Goal: Task Accomplishment & Management: Use online tool/utility

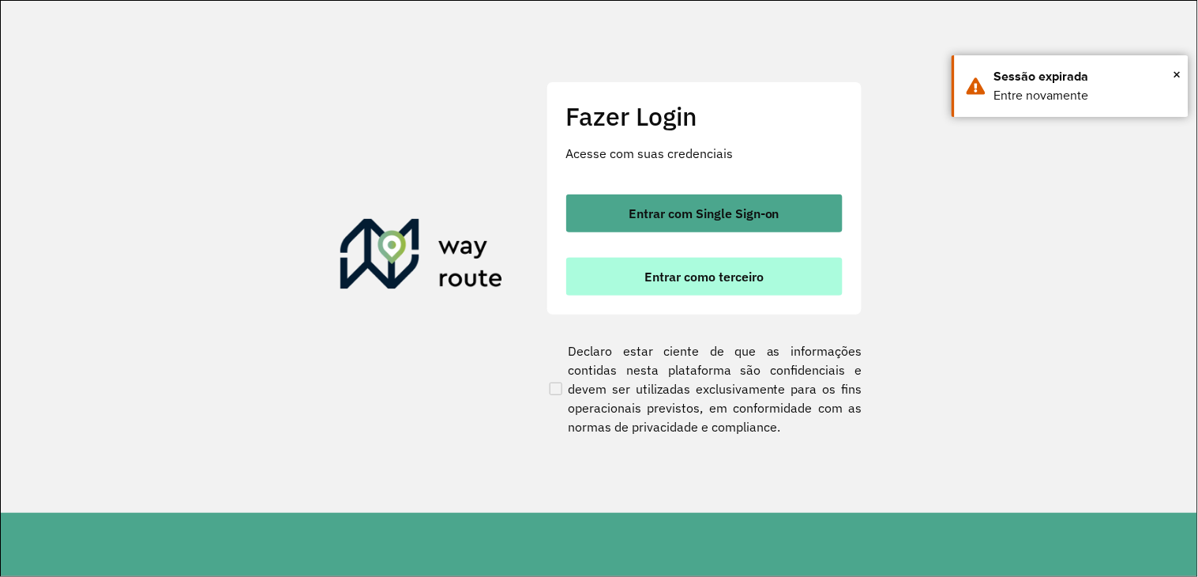
click at [658, 287] on button "Entrar como terceiro" at bounding box center [704, 277] width 277 height 38
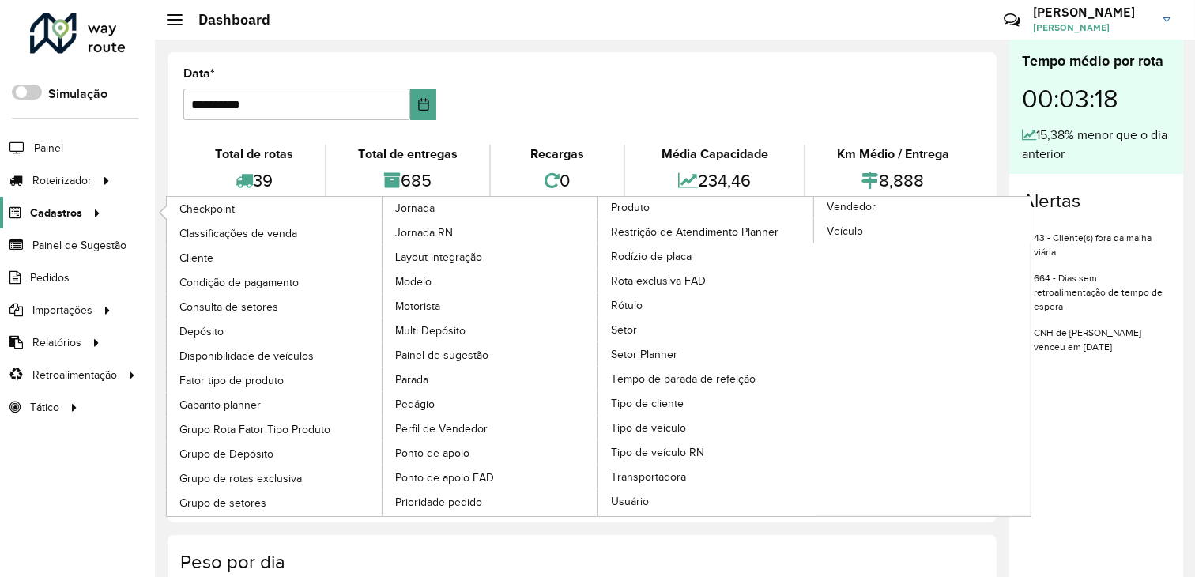
click at [65, 217] on span "Cadastros" at bounding box center [56, 213] width 52 height 17
click at [200, 255] on span "Cliente" at bounding box center [197, 258] width 37 height 17
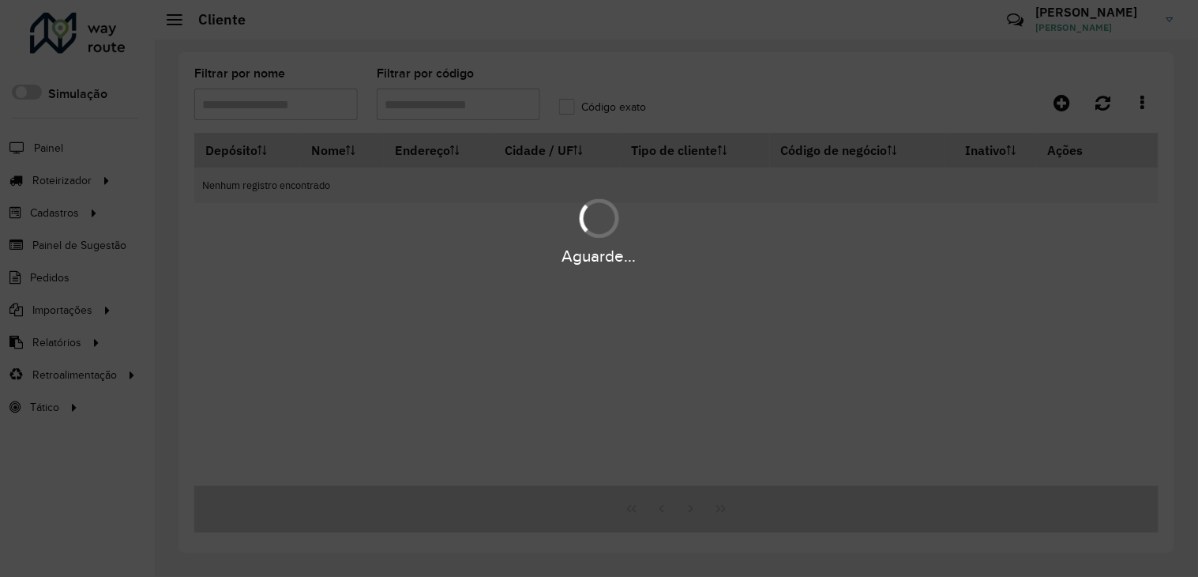
click at [451, 108] on div "Aguarde..." at bounding box center [599, 288] width 1198 height 577
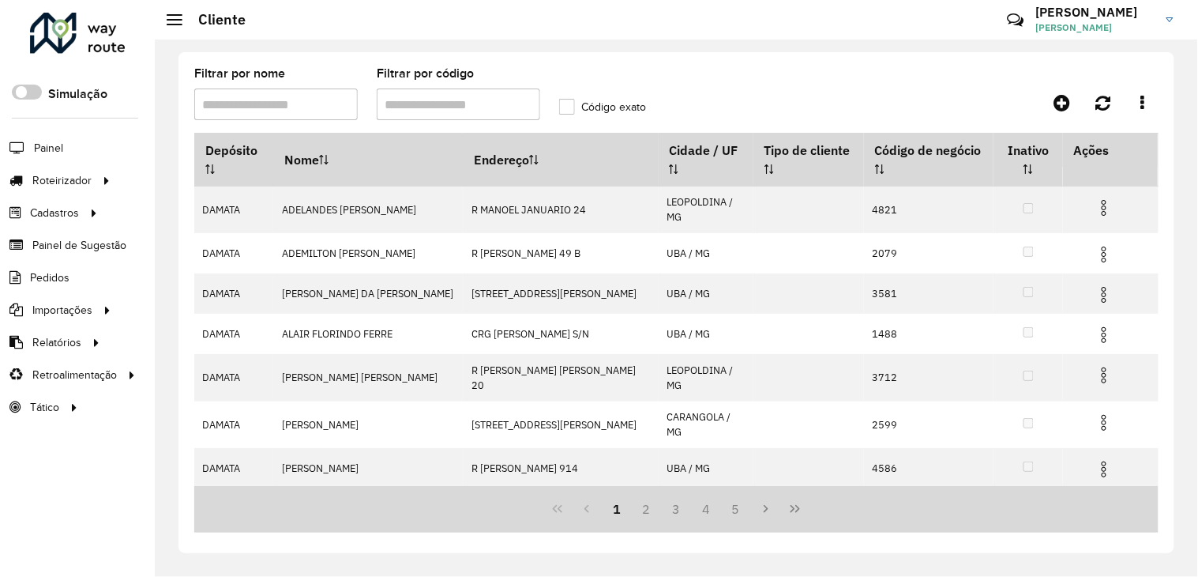
click at [451, 108] on input "Filtrar por código" at bounding box center [459, 104] width 164 height 32
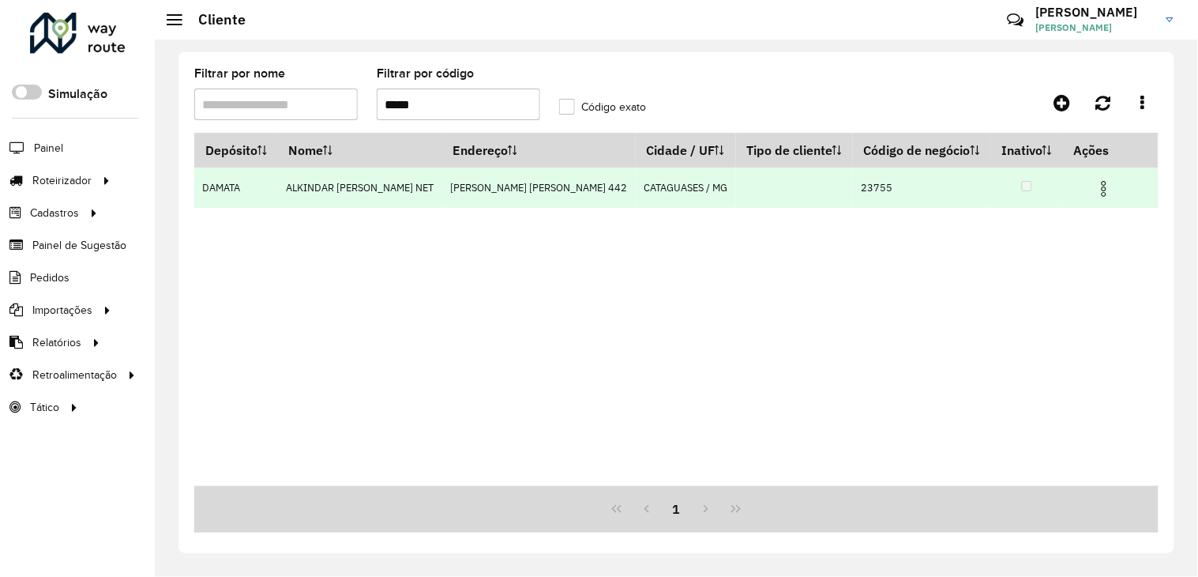
type input "*****"
click at [1107, 198] on img at bounding box center [1104, 188] width 19 height 19
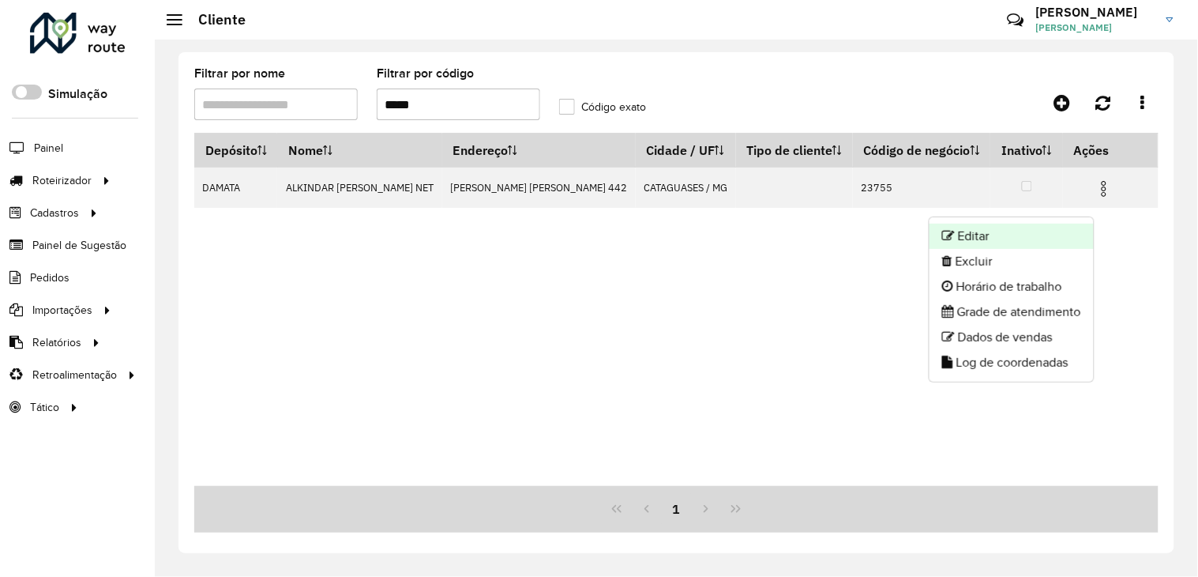
click at [1017, 242] on li "Editar" at bounding box center [1012, 236] width 164 height 25
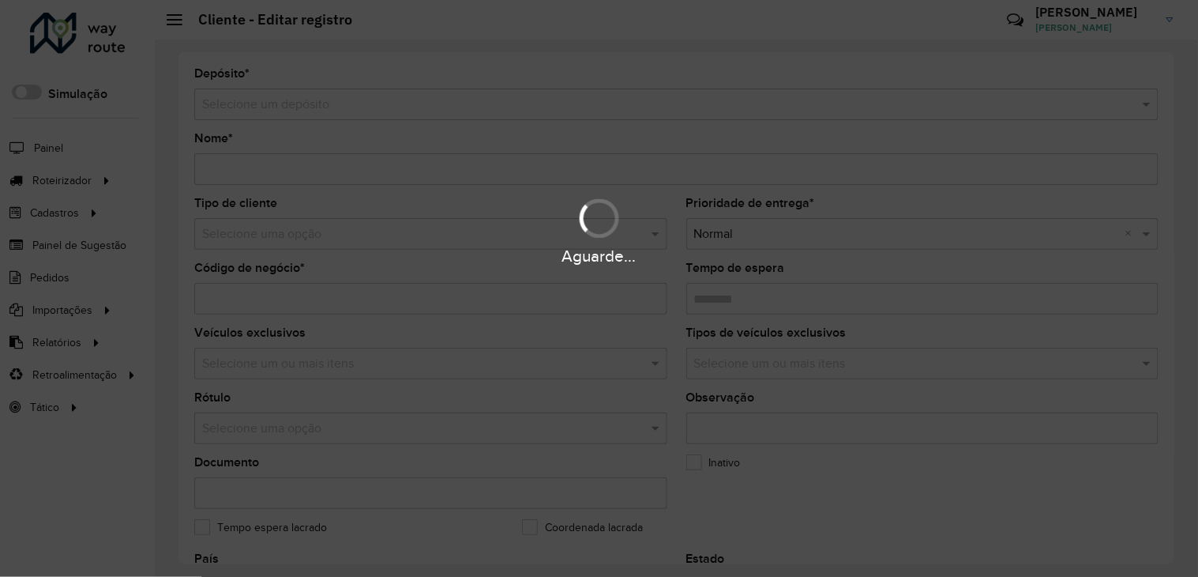
type input "**********"
type input "*****"
type input "********"
type input "**********"
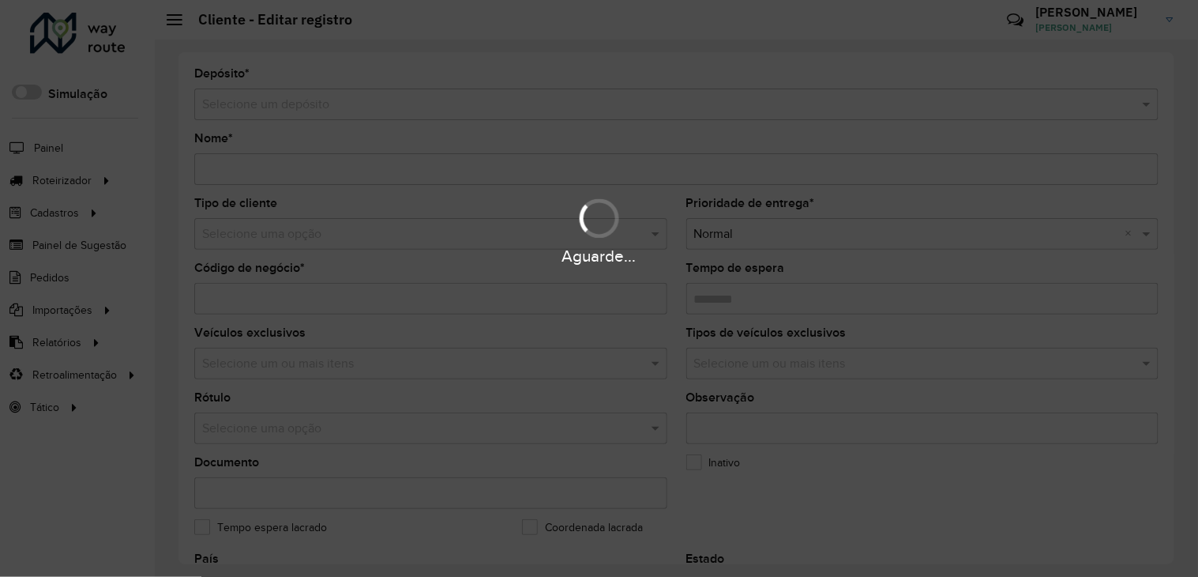
type input "******"
type input "**********"
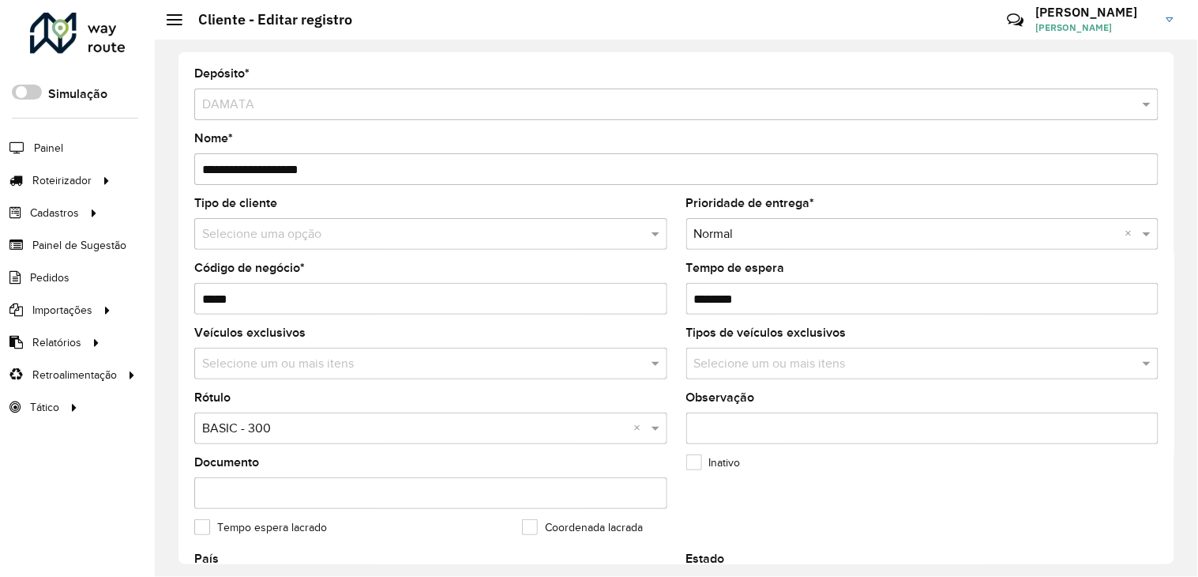
drag, startPoint x: 691, startPoint y: 298, endPoint x: 754, endPoint y: 296, distance: 63.2
click at [754, 296] on input "Tempo de espera" at bounding box center [923, 299] width 473 height 32
click at [96, 178] on div at bounding box center [107, 180] width 24 height 17
click at [222, 179] on span "Entregas" at bounding box center [201, 180] width 45 height 17
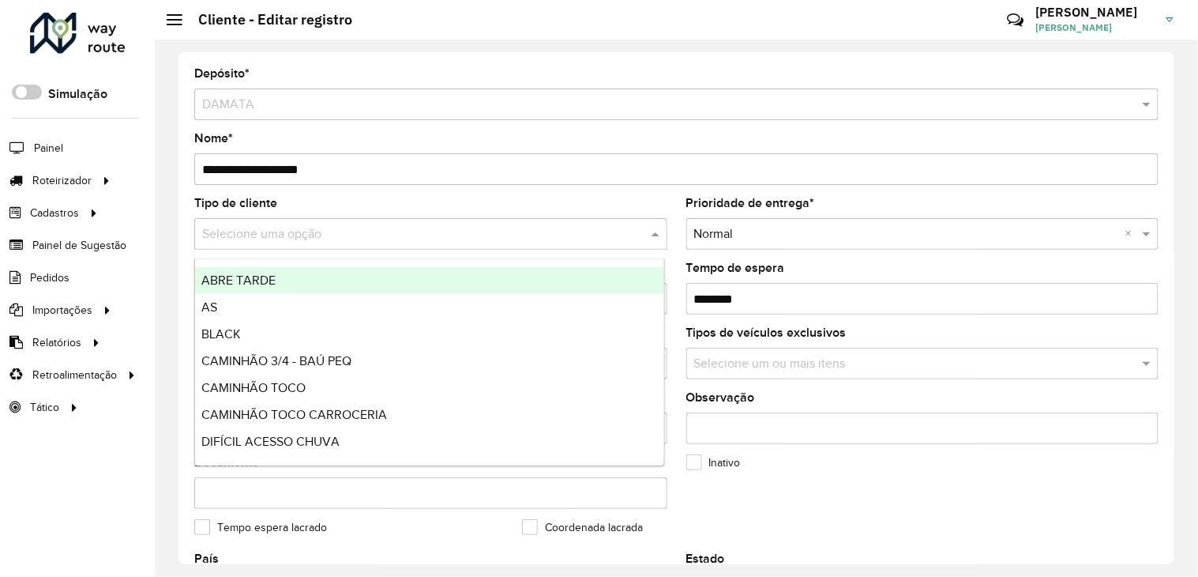
click at [360, 239] on input "text" at bounding box center [415, 234] width 426 height 19
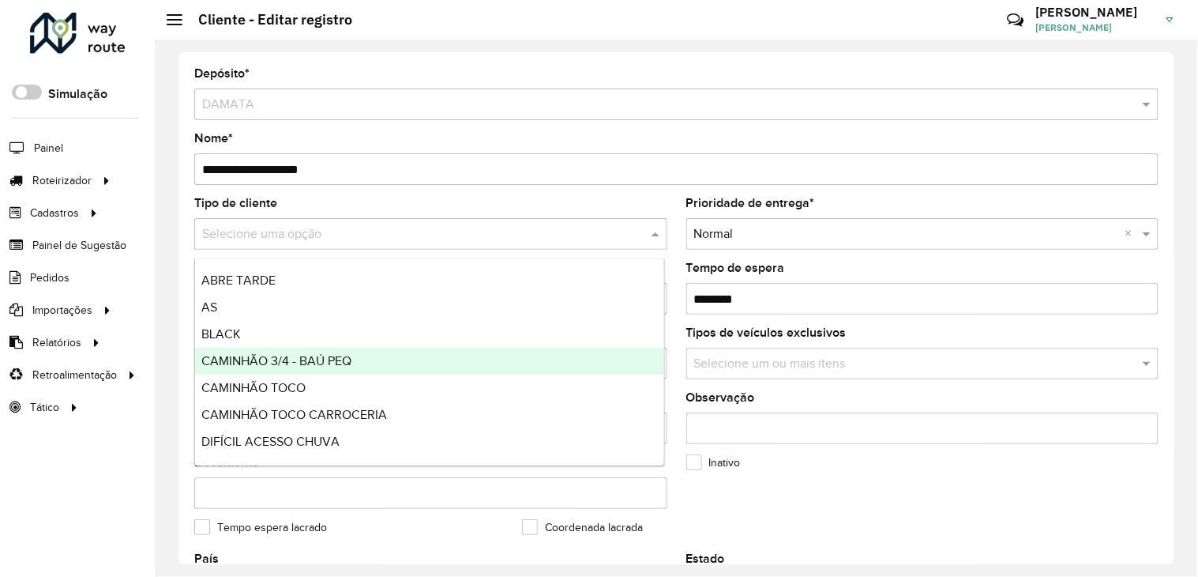
click at [304, 357] on span "CAMINHÃO 3/4 - BAÚ PEQ" at bounding box center [276, 360] width 150 height 13
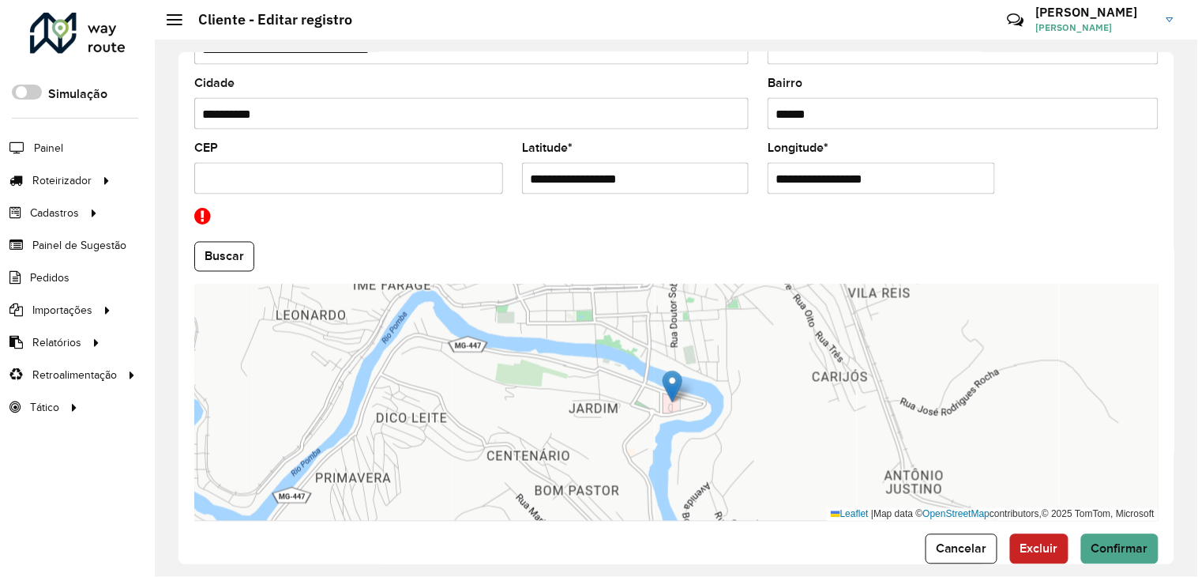
scroll to position [636, 0]
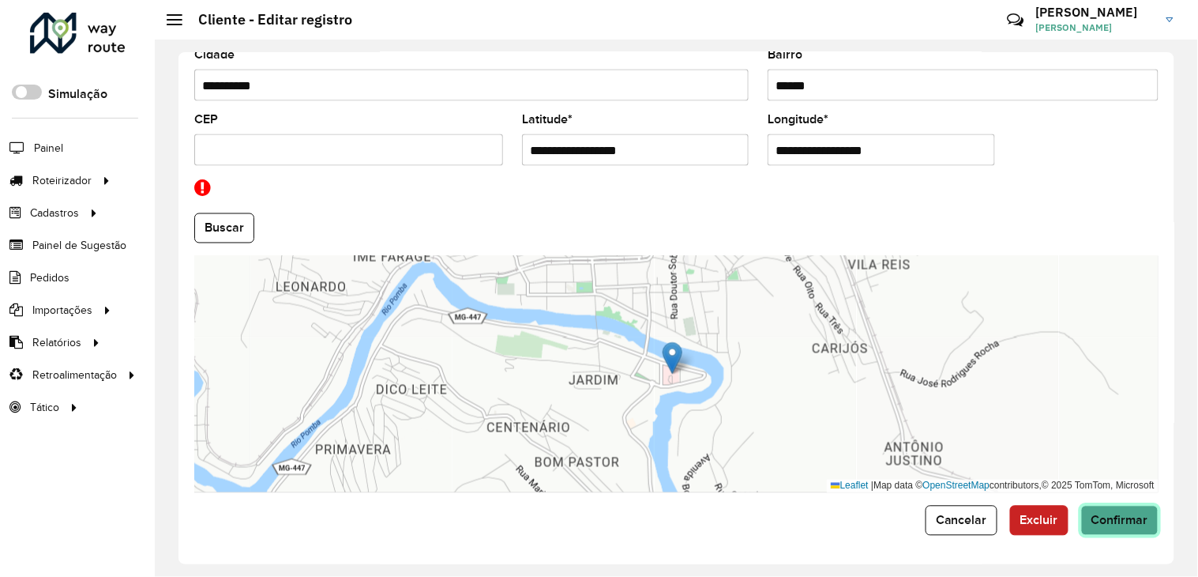
click at [1136, 533] on button "Confirmar" at bounding box center [1120, 521] width 77 height 30
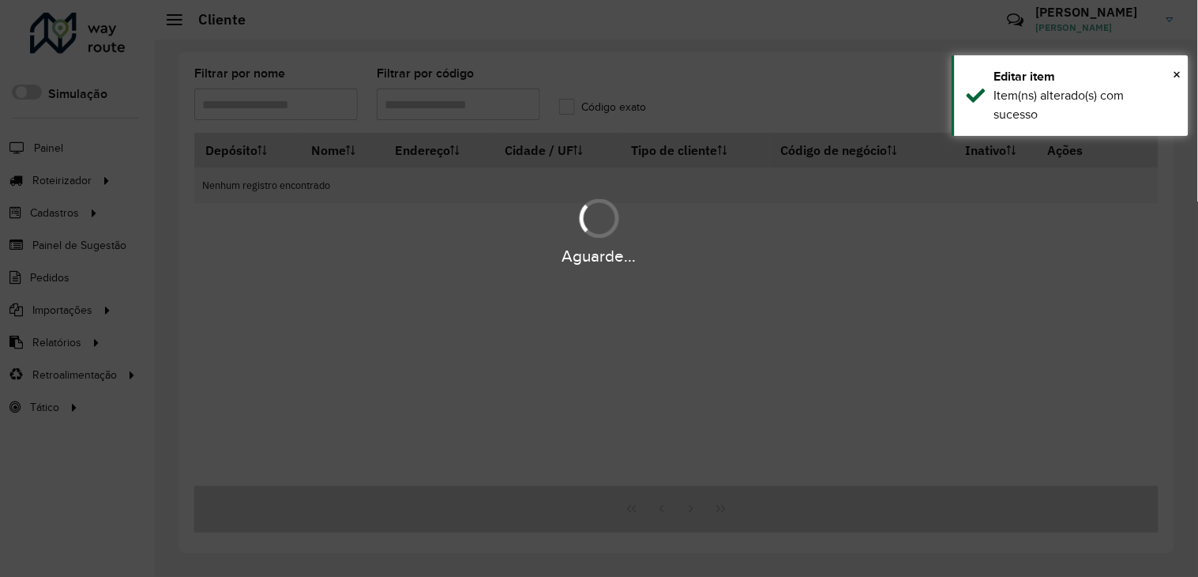
type input "*****"
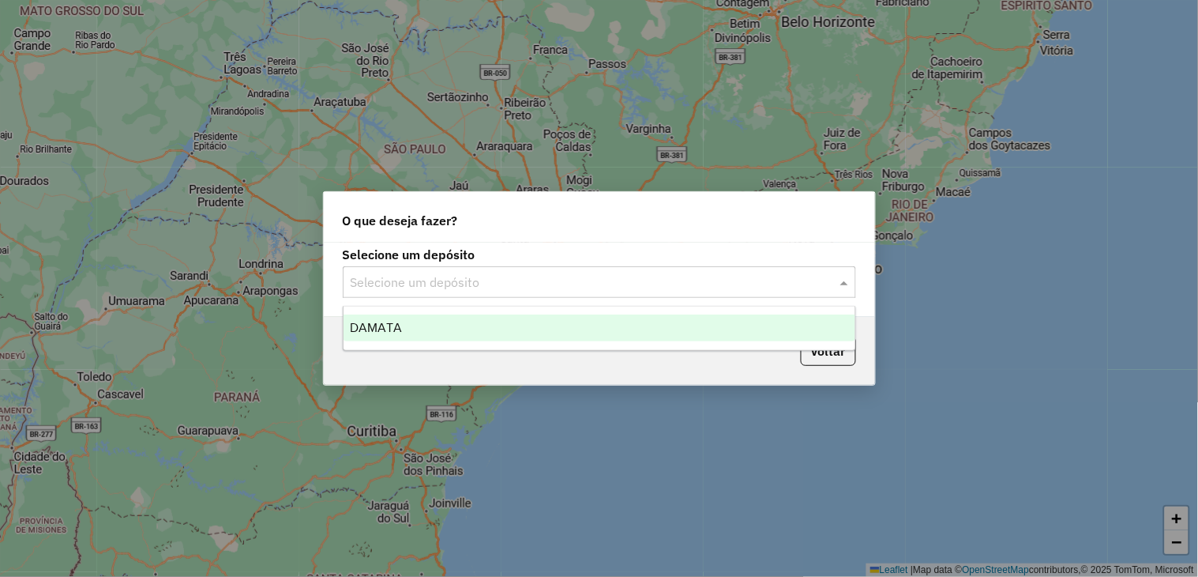
click at [437, 280] on input "text" at bounding box center [584, 282] width 466 height 19
click at [404, 334] on div "DAMATA" at bounding box center [600, 327] width 512 height 27
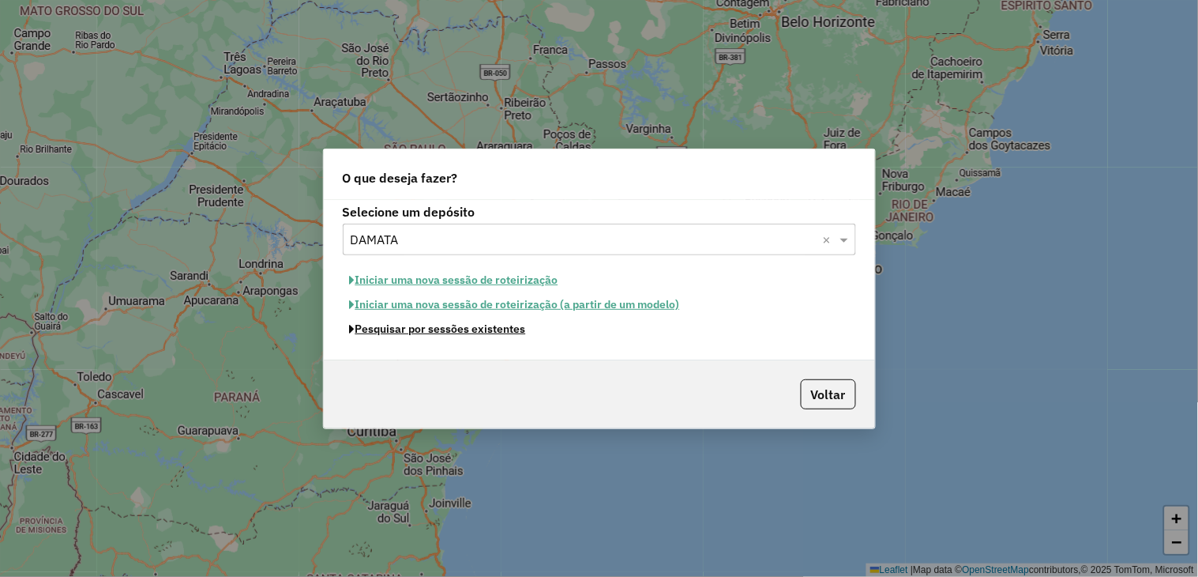
click at [413, 332] on button "Pesquisar por sessões existentes" at bounding box center [438, 329] width 190 height 24
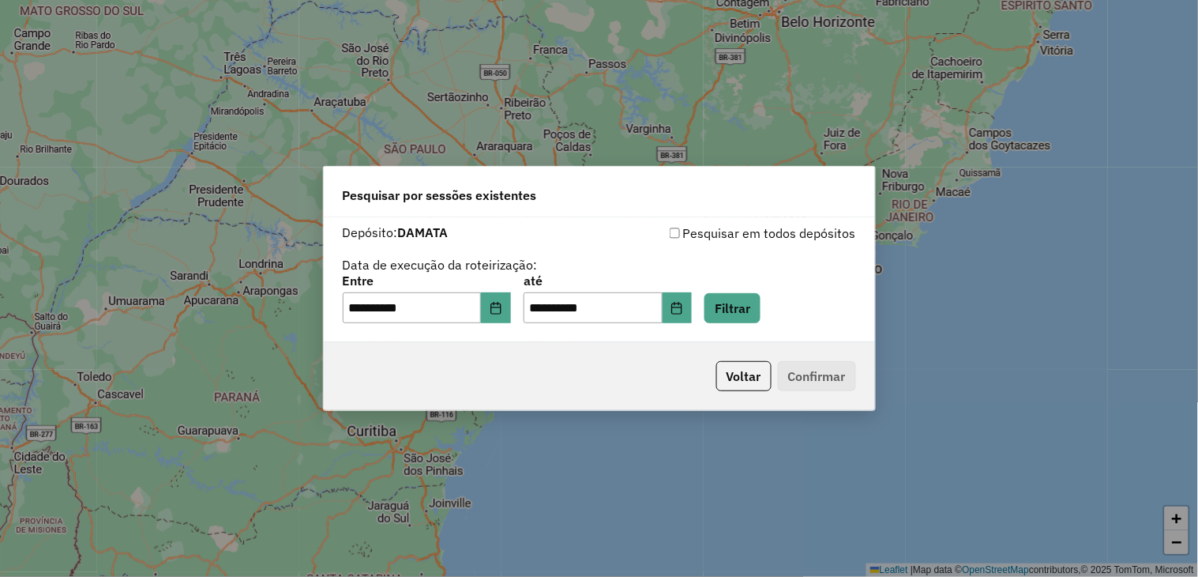
click at [533, 309] on div "**********" at bounding box center [600, 299] width 514 height 49
click at [511, 309] on button "Choose Date" at bounding box center [496, 308] width 30 height 32
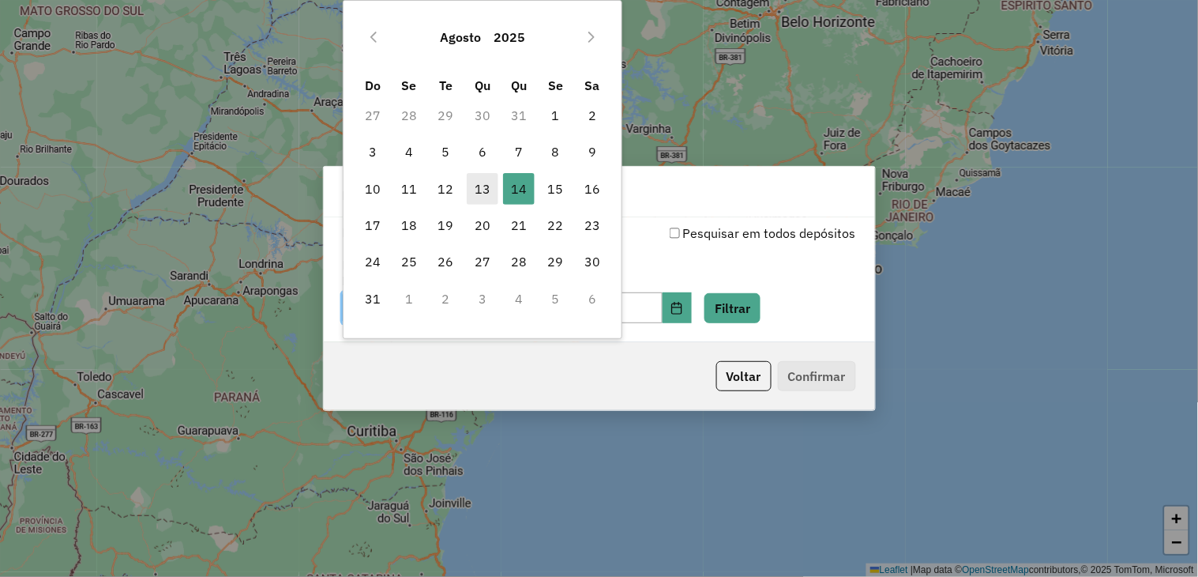
click at [483, 186] on span "13" at bounding box center [483, 189] width 32 height 32
type input "**********"
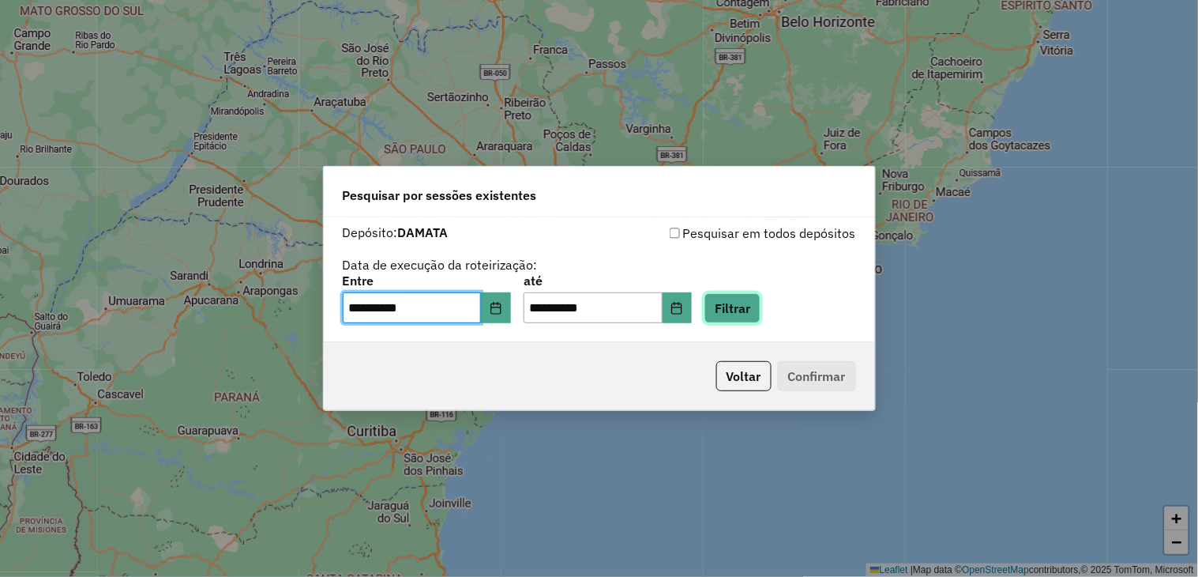
click at [761, 319] on button "Filtrar" at bounding box center [733, 308] width 56 height 30
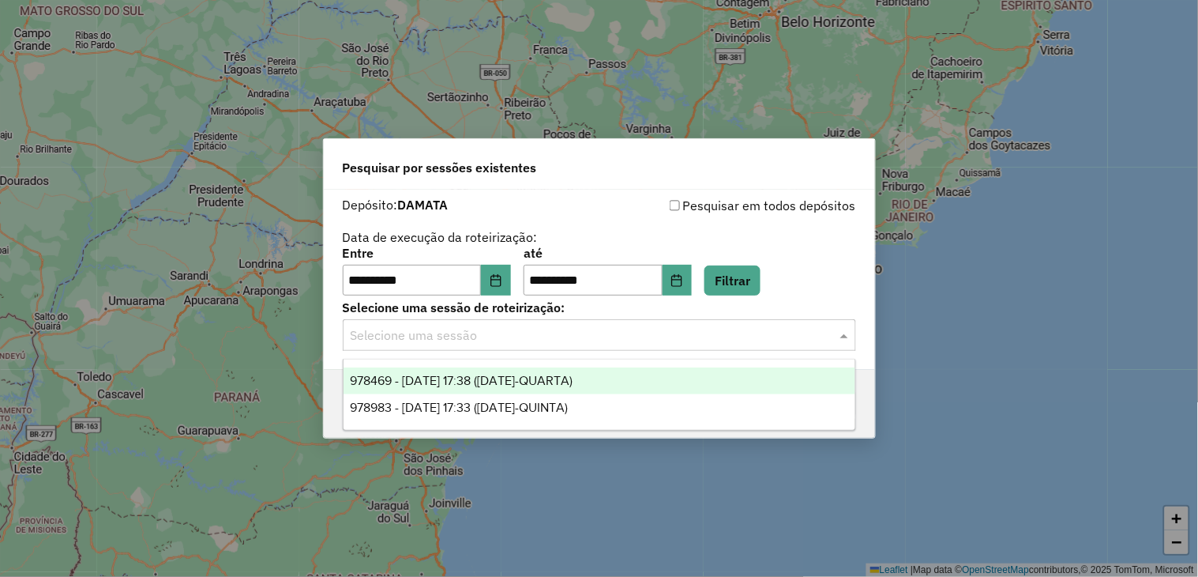
click at [583, 335] on input "text" at bounding box center [584, 335] width 466 height 19
click at [544, 381] on span "978469 - [DATE] 17:38 ([DATE]-QUARTA)" at bounding box center [461, 380] width 223 height 13
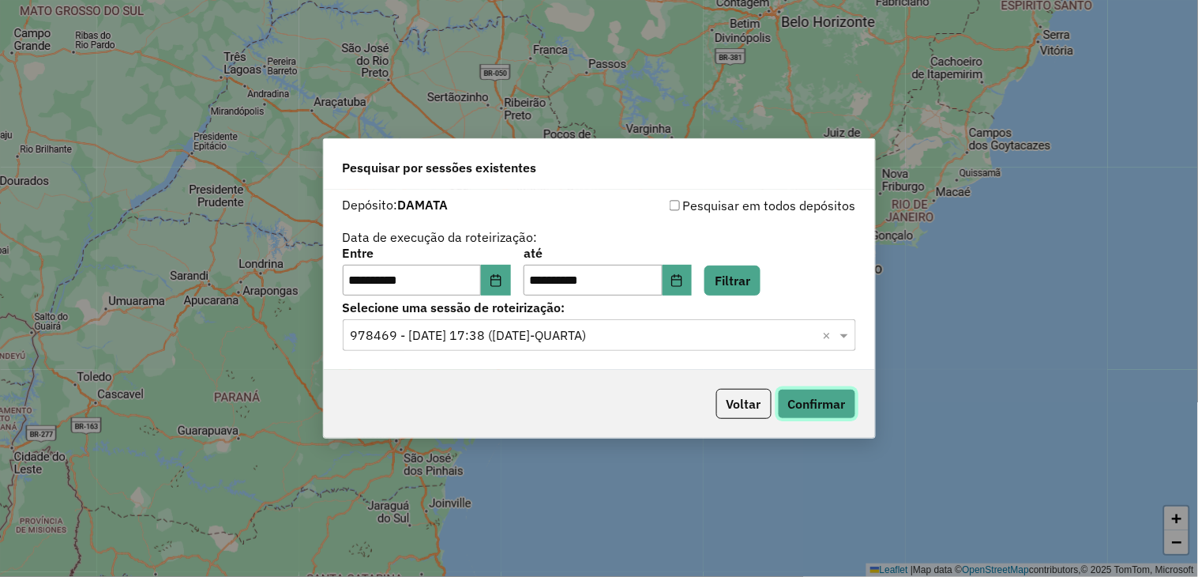
click at [815, 403] on button "Confirmar" at bounding box center [817, 404] width 78 height 30
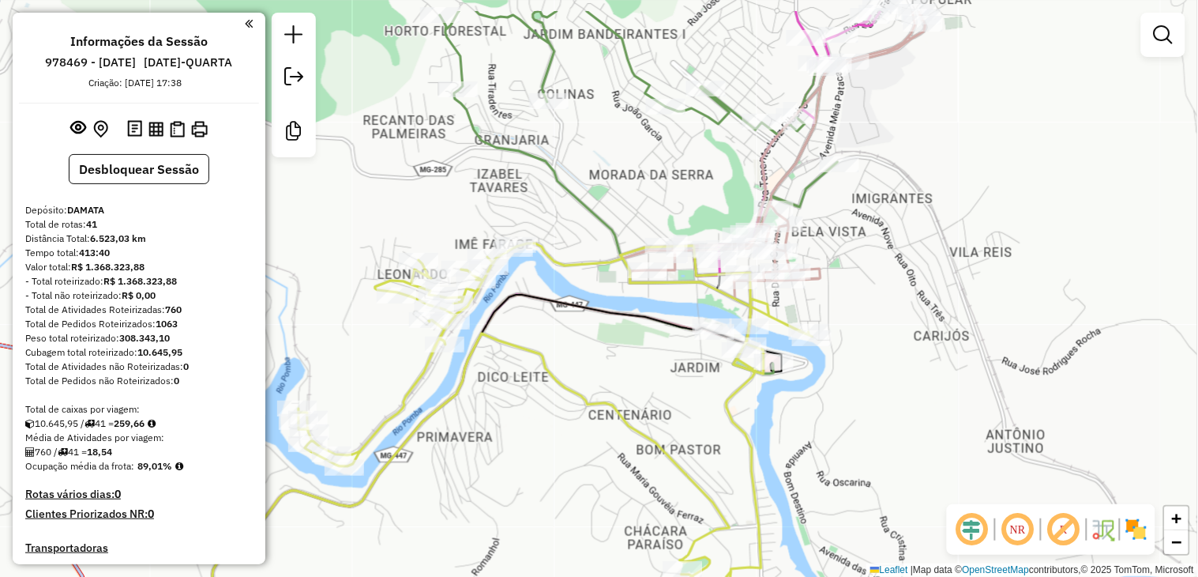
drag, startPoint x: 679, startPoint y: 216, endPoint x: 692, endPoint y: 313, distance: 98.0
click at [692, 313] on icon at bounding box center [513, 473] width 600 height 460
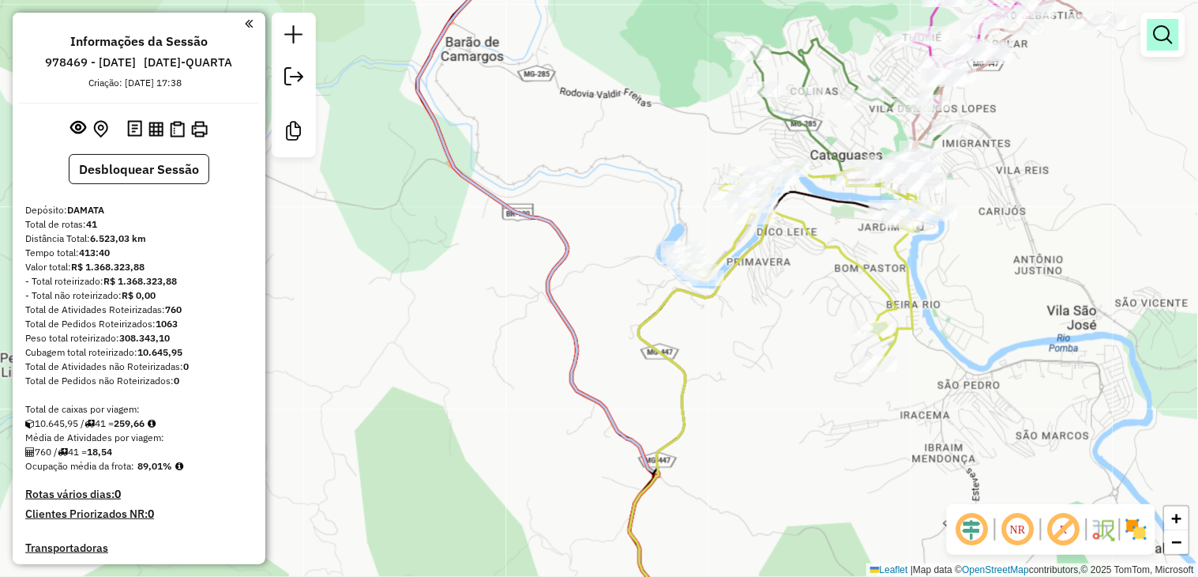
click at [1168, 38] on em at bounding box center [1163, 34] width 19 height 19
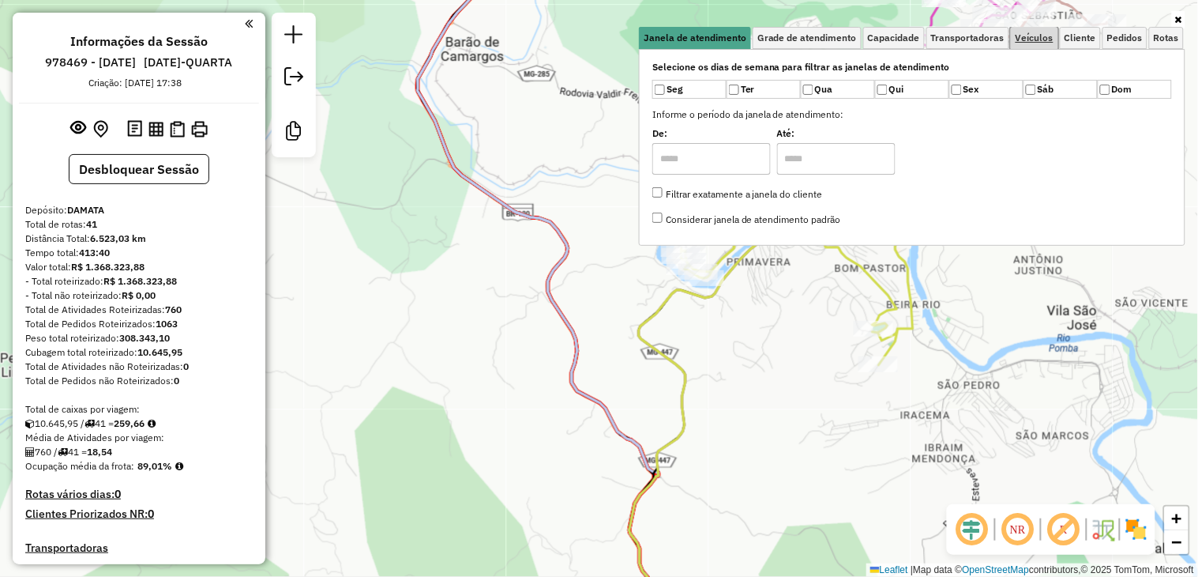
click at [1028, 37] on span "Veículos" at bounding box center [1035, 37] width 38 height 9
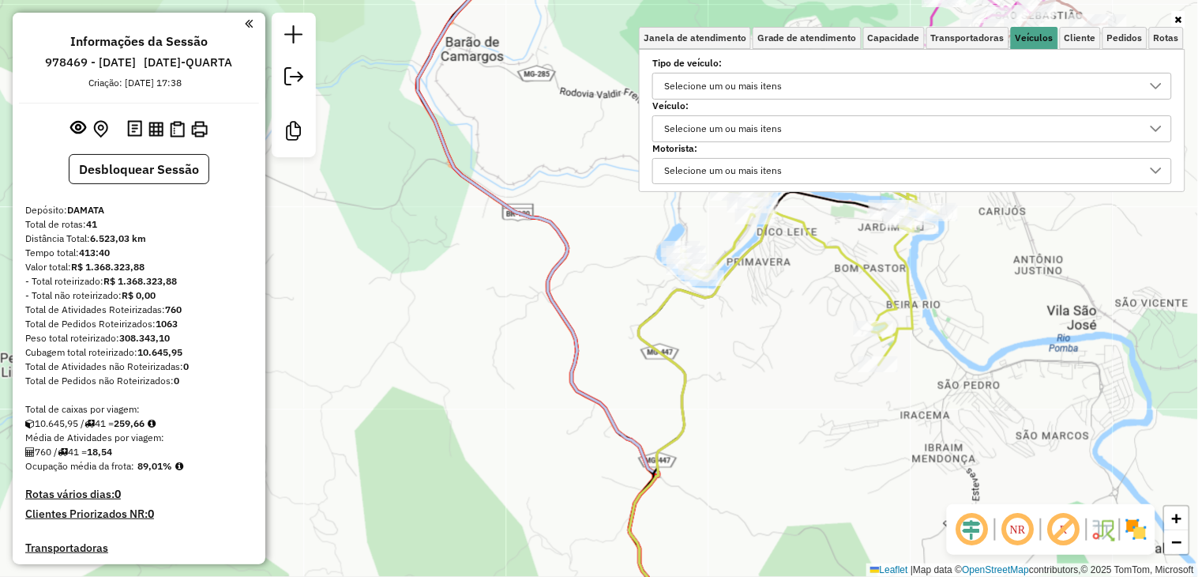
click at [932, 171] on div "Selecione um ou mais itens" at bounding box center [901, 171] width 482 height 25
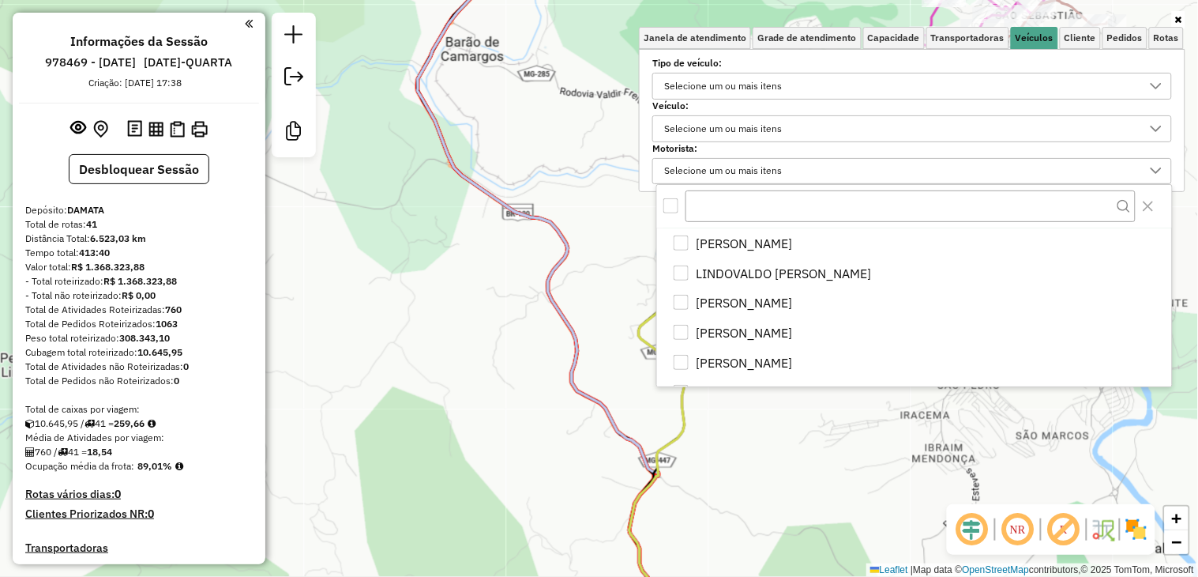
scroll to position [88, 0]
click at [1077, 43] on link "Cliente" at bounding box center [1080, 38] width 41 height 22
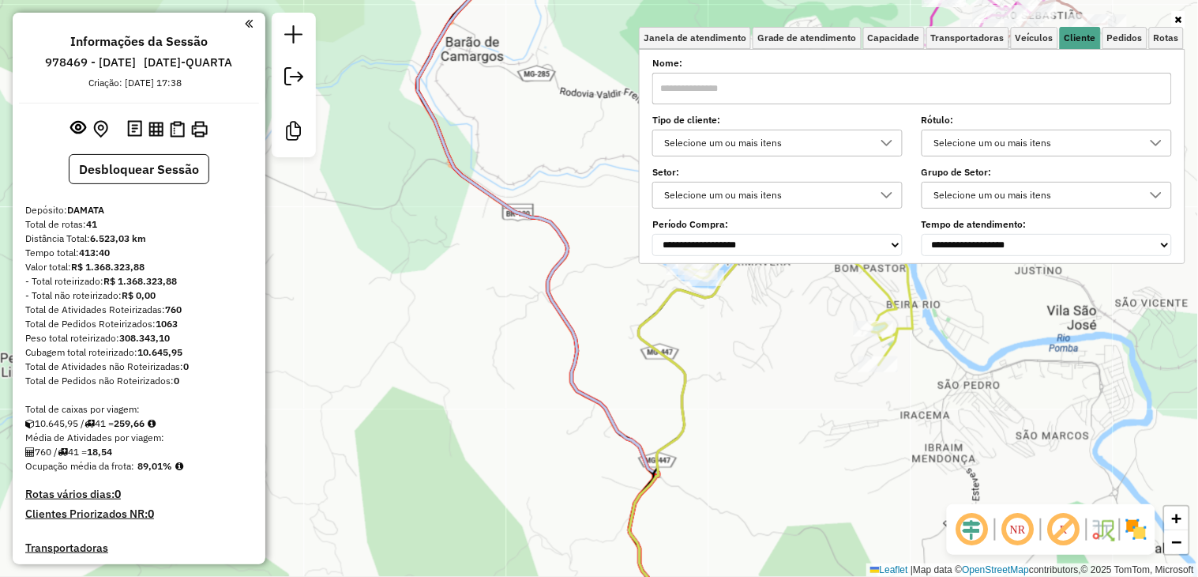
click at [870, 146] on div "Selecione um ou mais itens" at bounding box center [766, 142] width 213 height 25
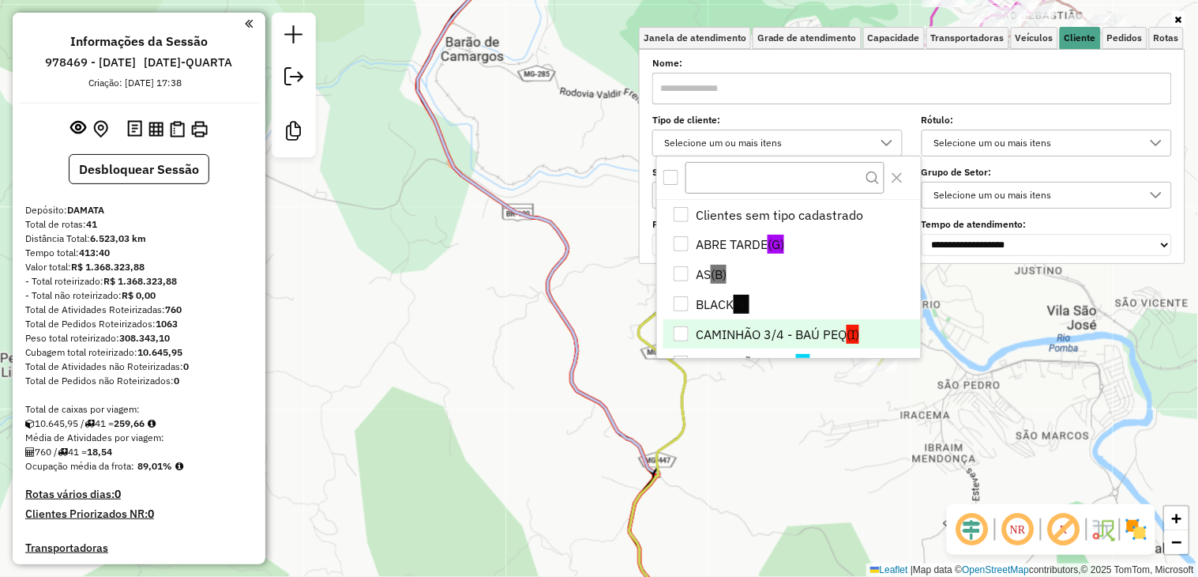
click at [810, 332] on li "CAMINHÃO 3/4 - BAÚ PEQ (I)" at bounding box center [793, 334] width 258 height 30
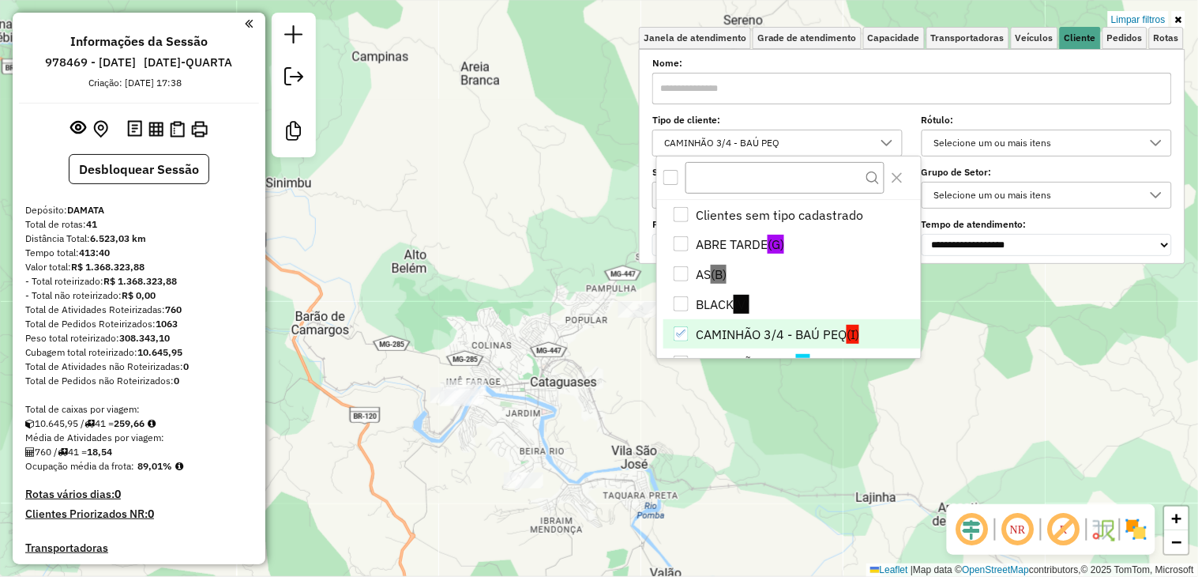
drag, startPoint x: 1014, startPoint y: 361, endPoint x: 649, endPoint y: 457, distance: 377.3
click at [652, 468] on div "Limpar filtros Janela de atendimento Grade de atendimento Capacidade Transporta…" at bounding box center [599, 288] width 1198 height 577
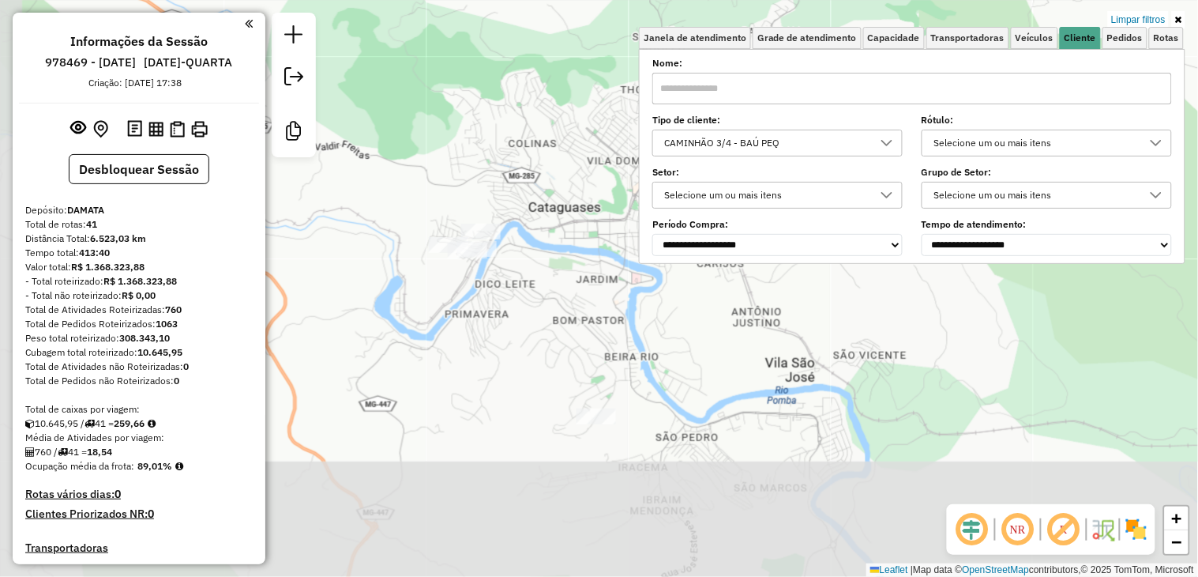
drag, startPoint x: 550, startPoint y: 446, endPoint x: 593, endPoint y: 312, distance: 140.4
click at [593, 312] on div "Limpar filtros Janela de atendimento Grade de atendimento Capacidade Transporta…" at bounding box center [599, 288] width 1198 height 577
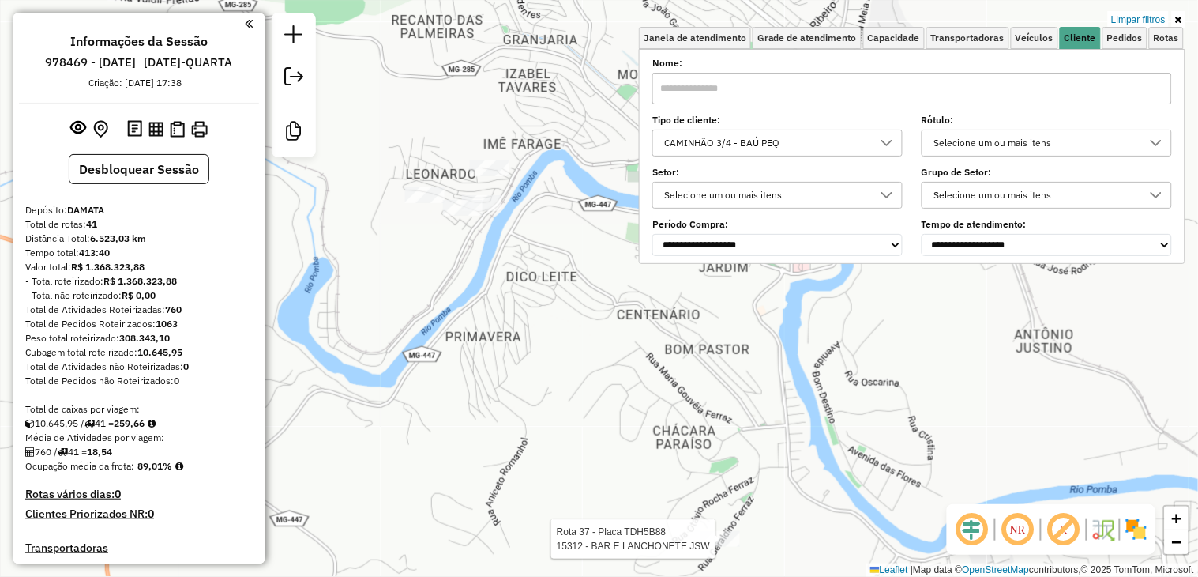
select select "**********"
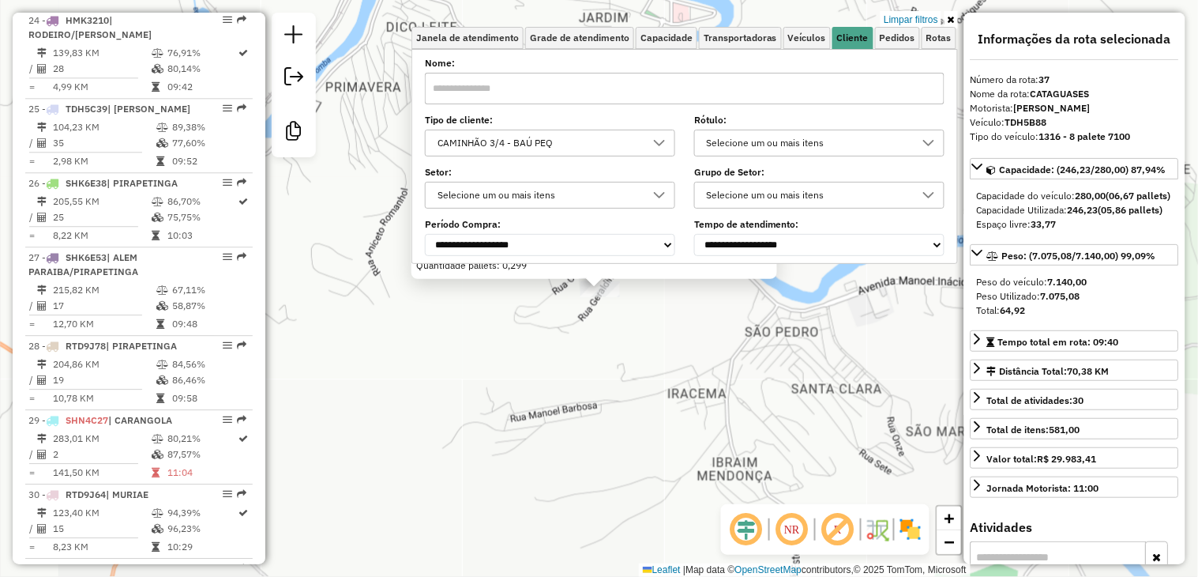
scroll to position [3445, 0]
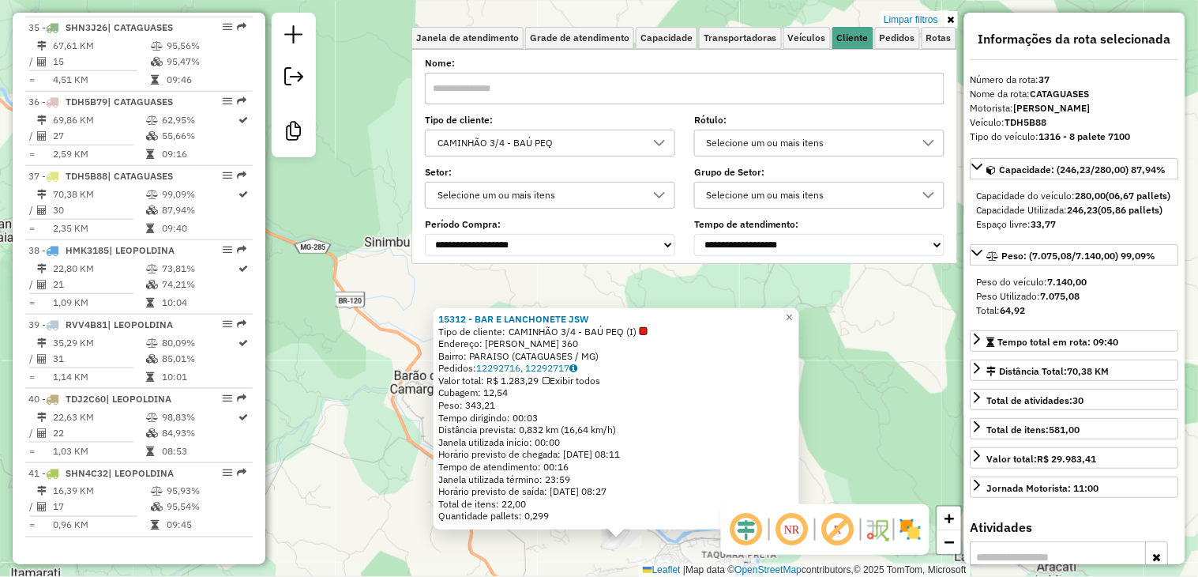
drag, startPoint x: 388, startPoint y: 317, endPoint x: 348, endPoint y: 468, distance: 156.0
click at [348, 468] on div "15312 - BAR E LANCHONETE JSW Tipo de cliente: CAMINHÃO 3/4 - BAÚ PEQ (I) Endere…" at bounding box center [599, 288] width 1198 height 577
click at [793, 312] on span "×" at bounding box center [789, 316] width 7 height 13
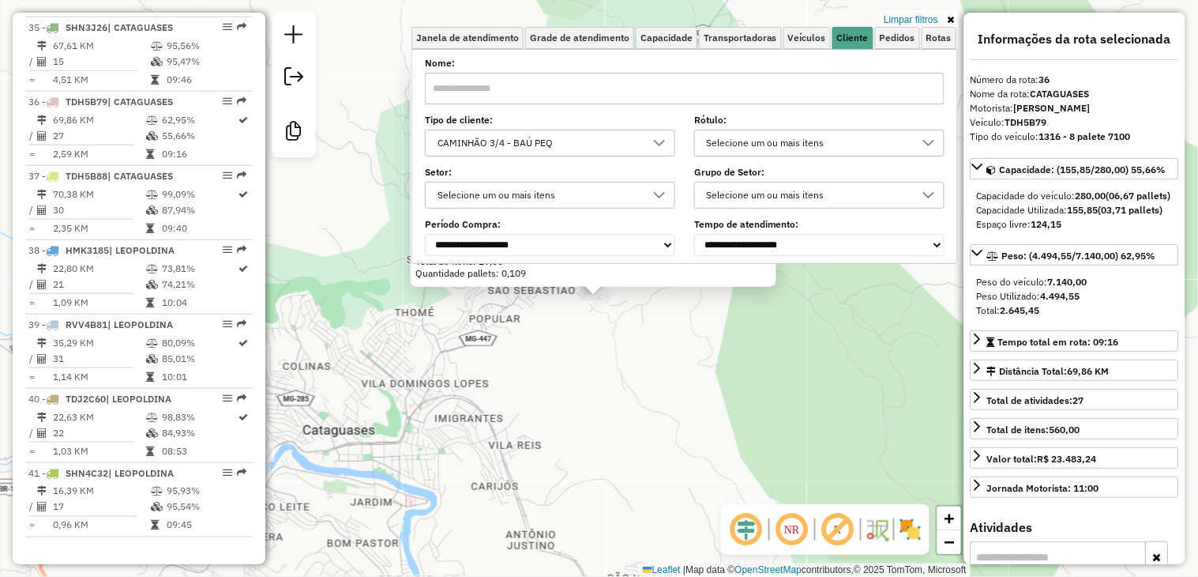
drag, startPoint x: 543, startPoint y: 389, endPoint x: 539, endPoint y: 578, distance: 188.9
click at [539, 576] on html "Aplicando filtros Pop-up bloqueado! Seu navegador bloqueou automáticamente a ab…" at bounding box center [599, 288] width 1198 height 577
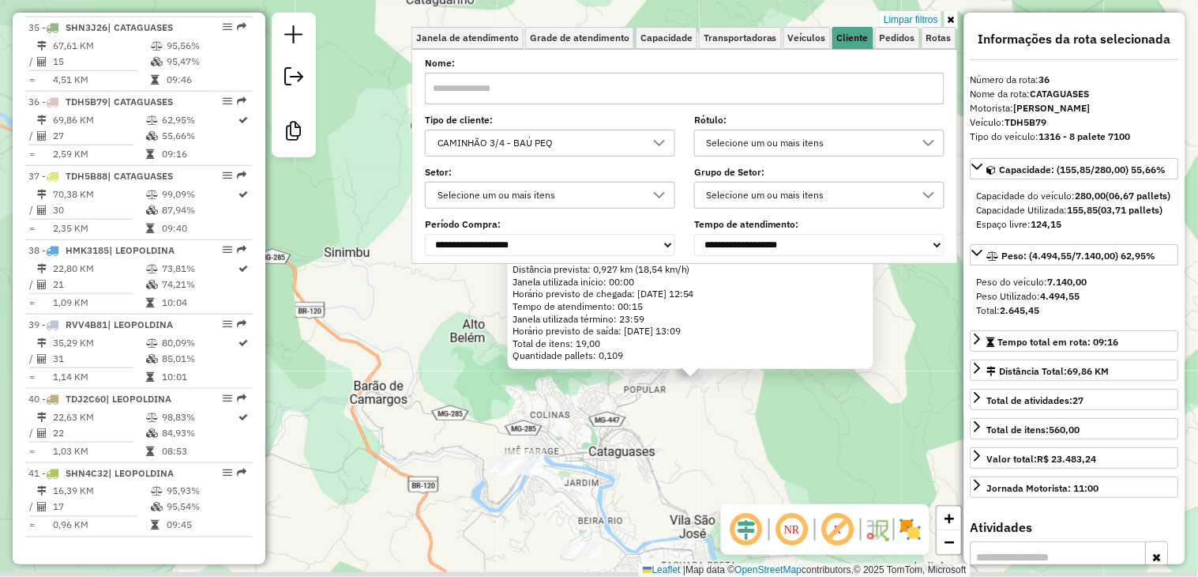
drag, startPoint x: 567, startPoint y: 524, endPoint x: 674, endPoint y: 389, distance: 171.5
click at [674, 389] on div "Rota 36 - Placa TDH5B79 24206 - ROSANGELA APARECIDA 24206 - ROSANGELA APARECIDA…" at bounding box center [599, 288] width 1198 height 577
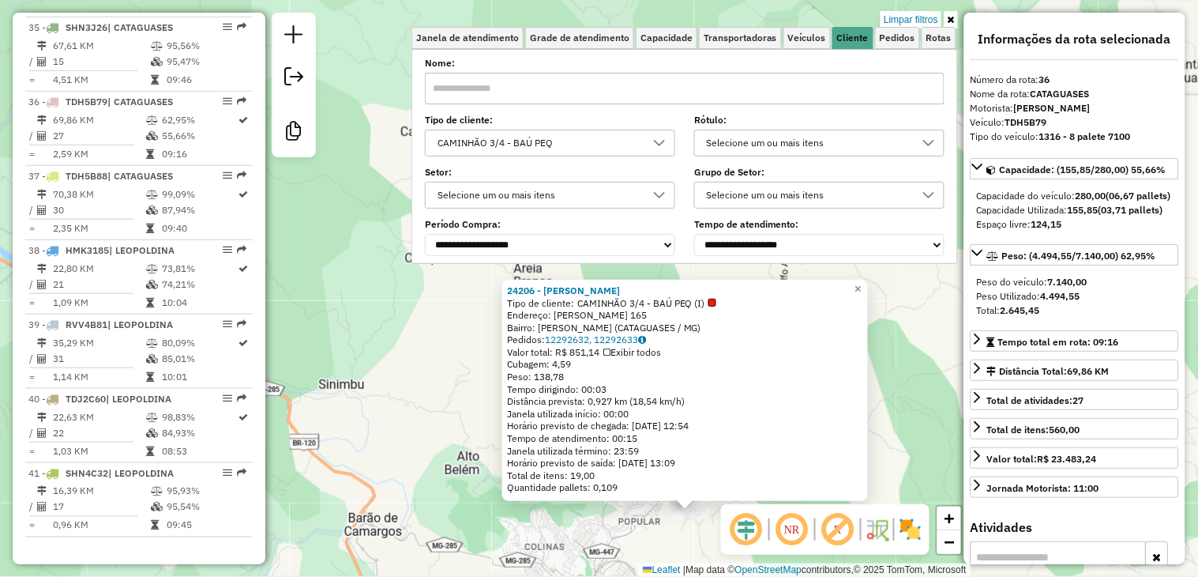
drag, startPoint x: 465, startPoint y: 334, endPoint x: 448, endPoint y: 493, distance: 159.7
click at [448, 493] on div "24206 - ROSANGELA APARECIDA Tipo de cliente: CAMINHÃO 3/4 - BAÚ PEQ (I) Endereç…" at bounding box center [599, 288] width 1198 height 577
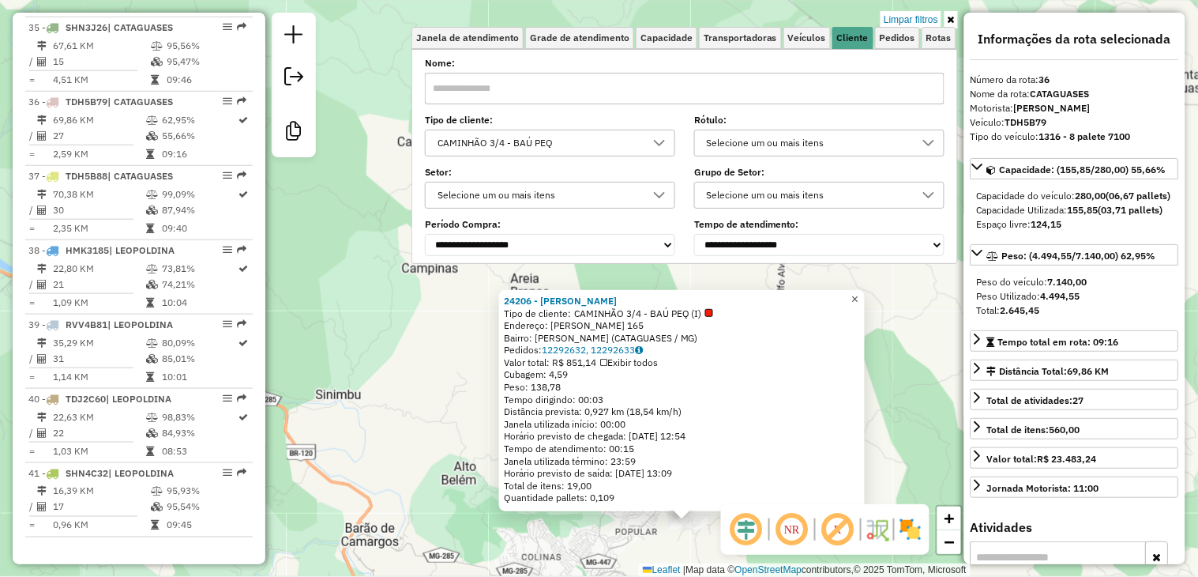
click at [859, 294] on span "×" at bounding box center [855, 298] width 7 height 13
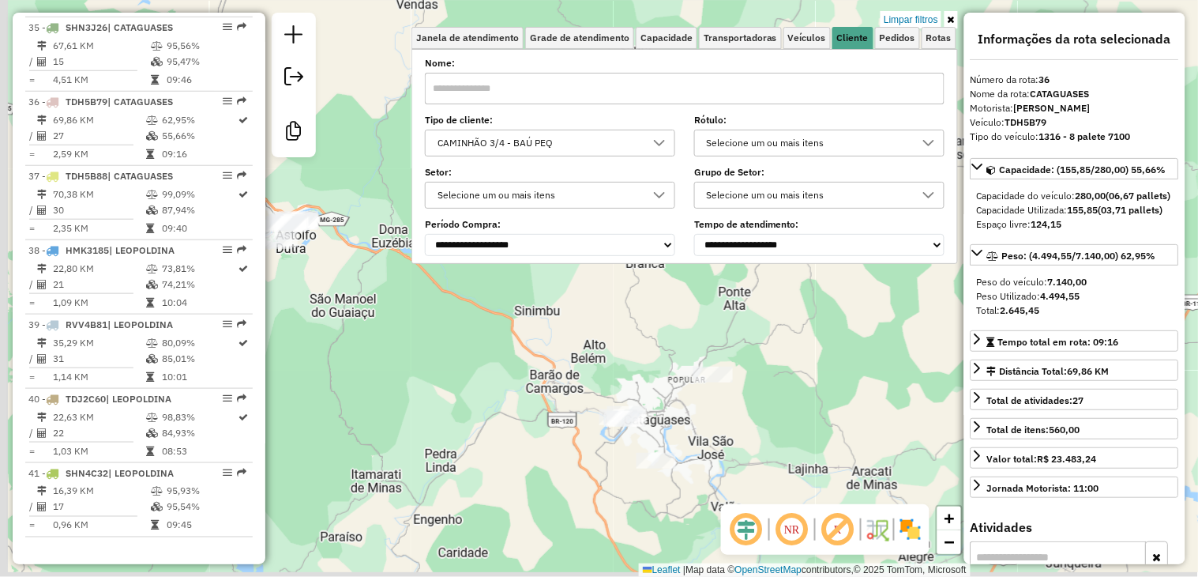
drag, startPoint x: 664, startPoint y: 454, endPoint x: 679, endPoint y: 360, distance: 95.2
click at [679, 360] on div "Limpar filtros Janela de atendimento Grade de atendimento Capacidade Transporta…" at bounding box center [599, 288] width 1198 height 577
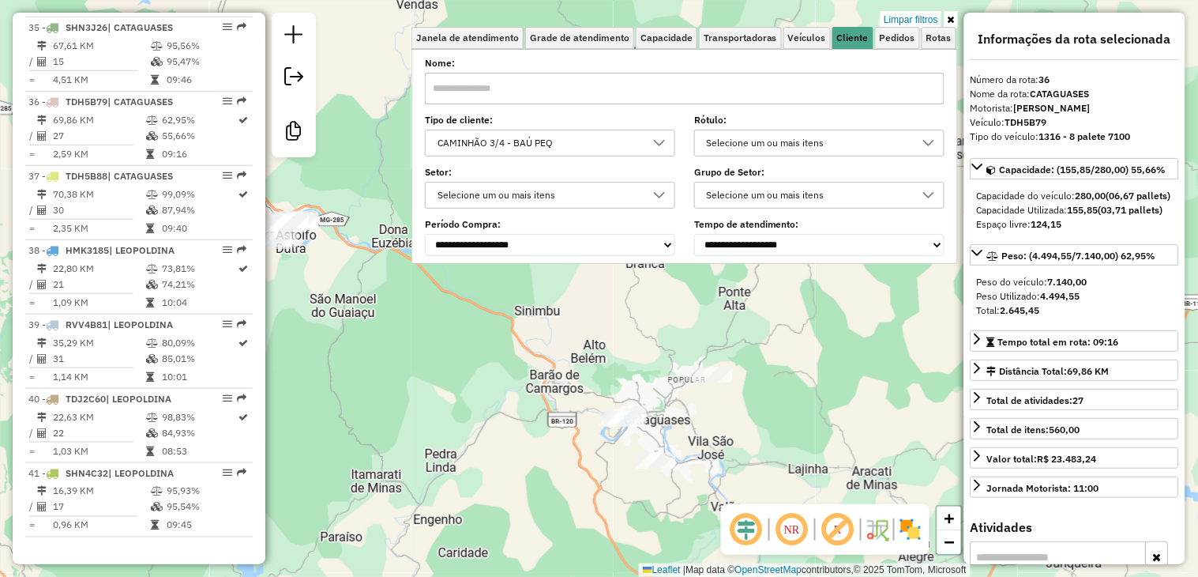
click at [954, 11] on link at bounding box center [951, 19] width 13 height 17
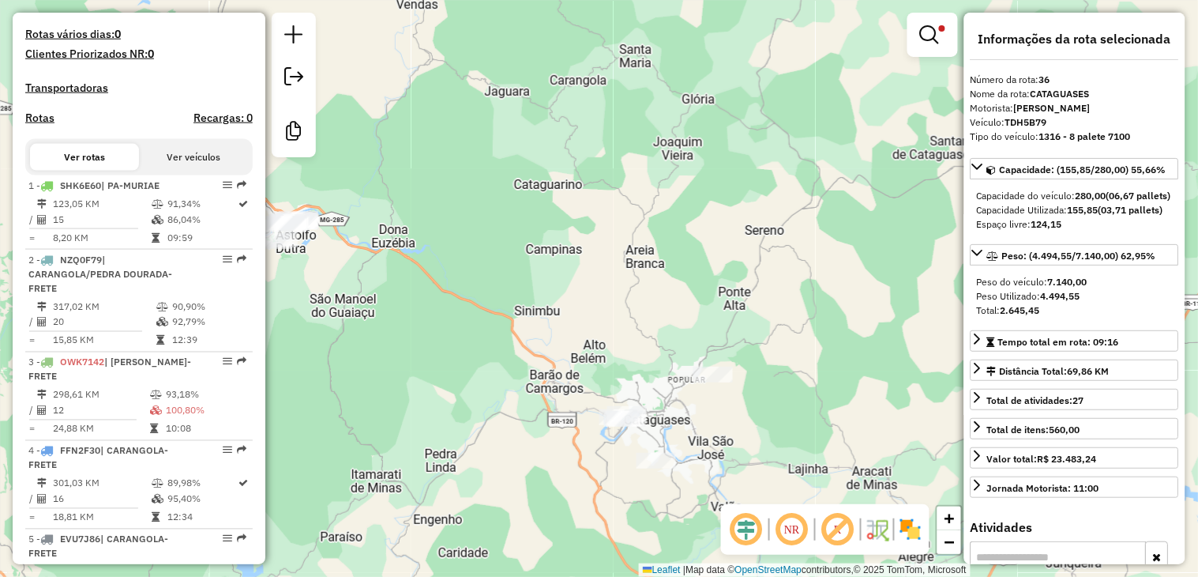
scroll to position [0, 0]
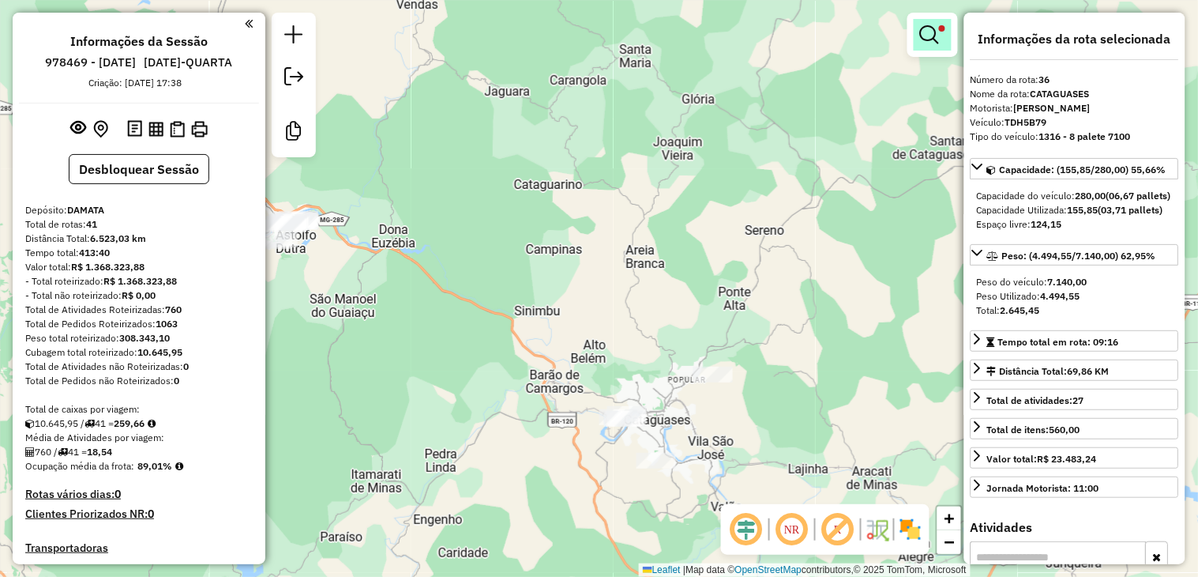
click at [942, 36] on link at bounding box center [933, 35] width 38 height 32
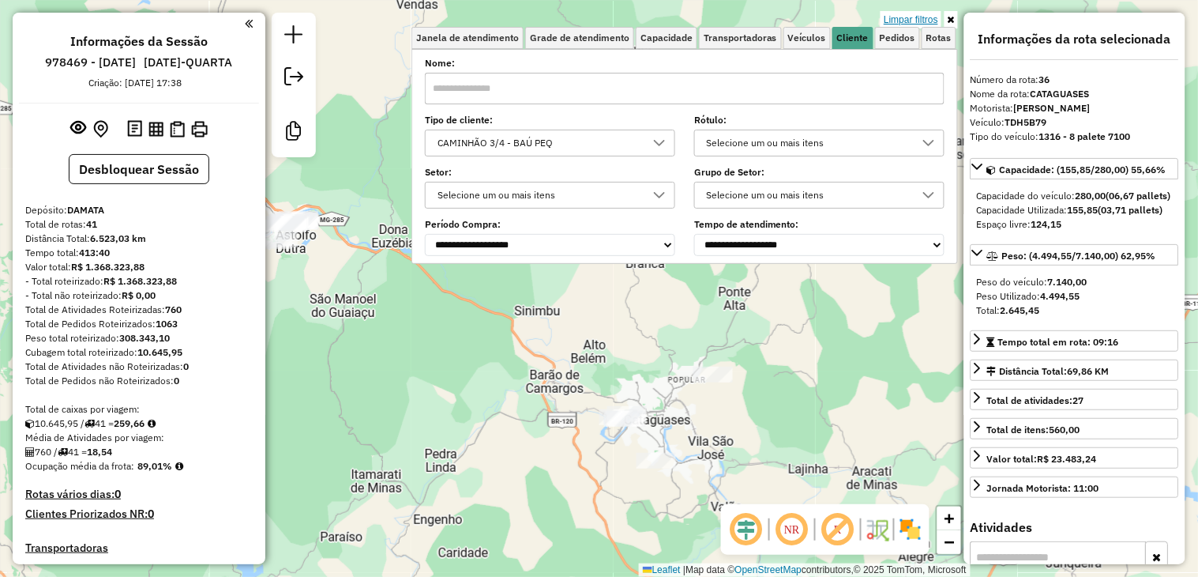
click at [918, 16] on link "Limpar filtros" at bounding box center [911, 19] width 61 height 17
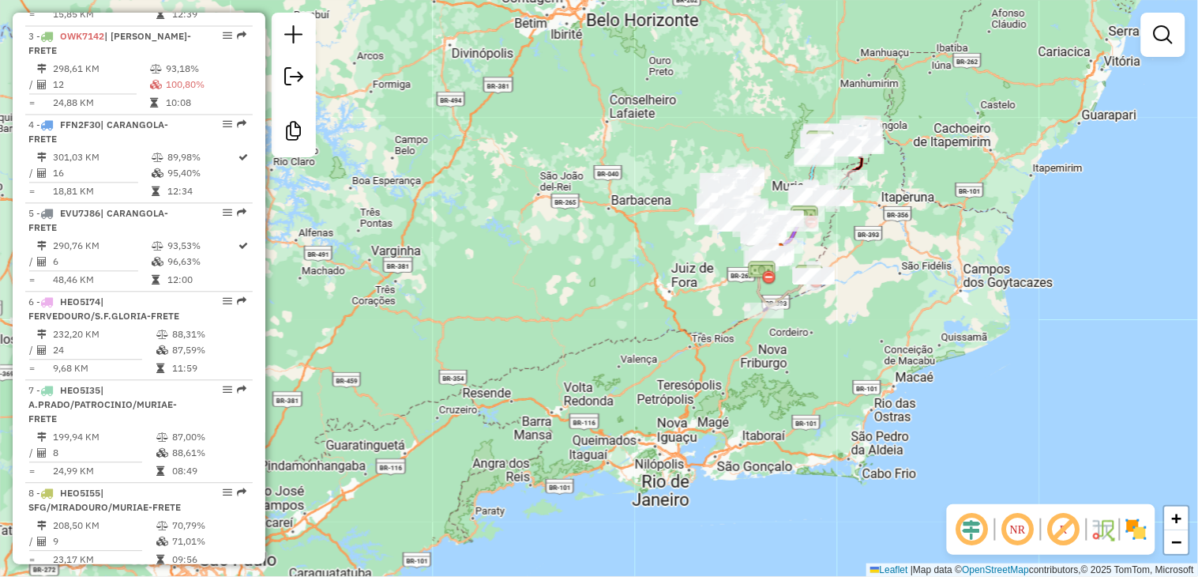
scroll to position [790, 0]
